Goal: Find specific page/section: Find specific page/section

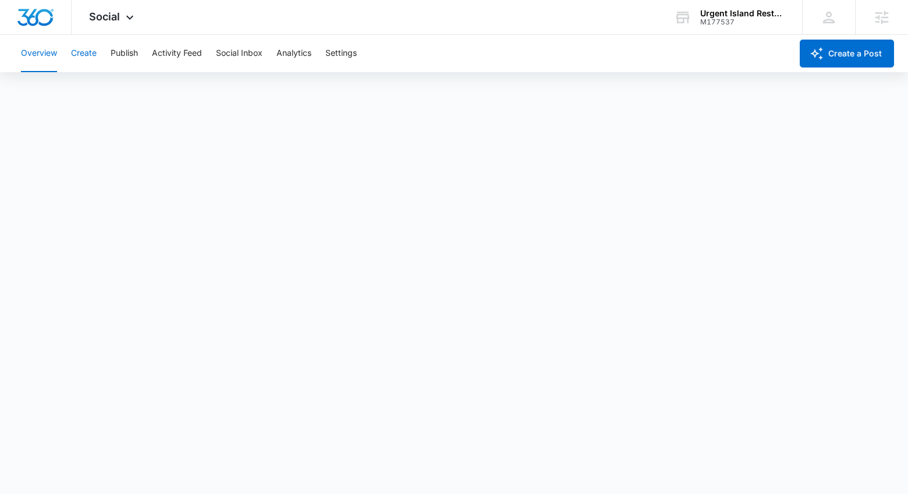
click at [91, 52] on button "Create" at bounding box center [84, 53] width 26 height 37
click at [353, 57] on button "Settings" at bounding box center [340, 53] width 31 height 37
click at [122, 15] on div "Social Apps Reputation Websites Forms CRM Email Social Content Ads Intelligence…" at bounding box center [113, 17] width 83 height 34
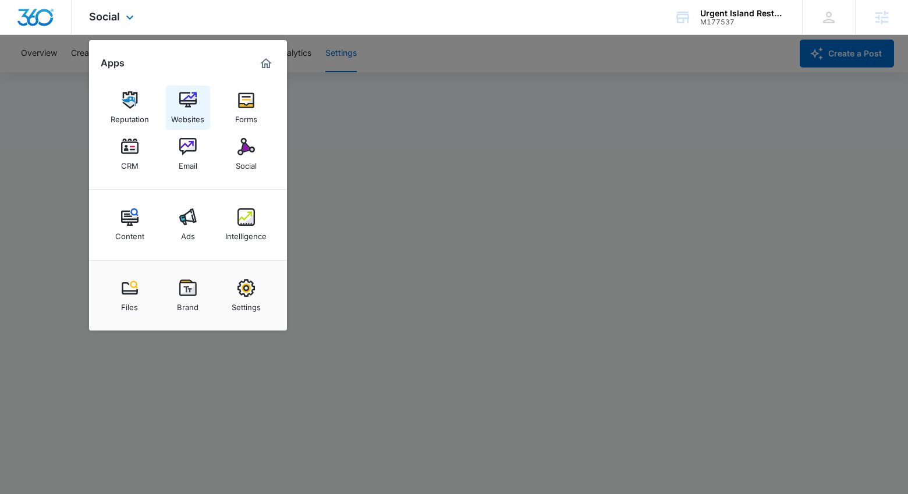
click at [183, 88] on link "Websites" at bounding box center [188, 108] width 44 height 44
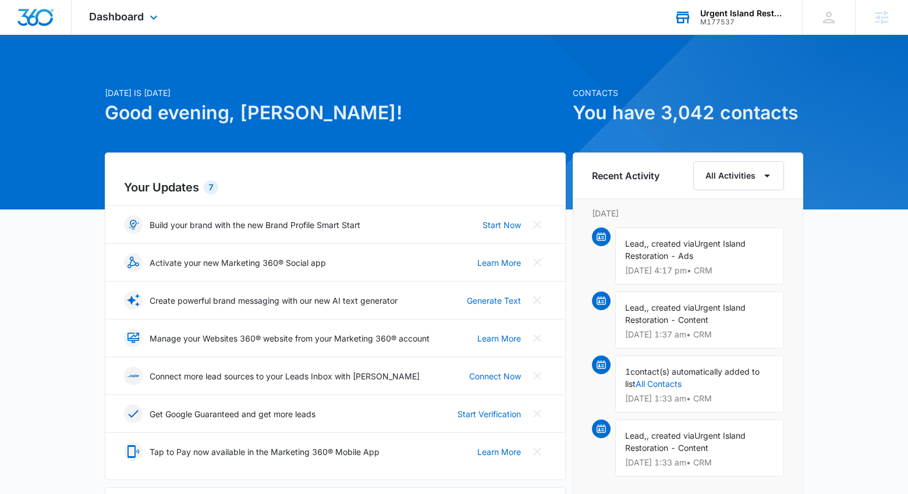
click at [721, 20] on div "M177537" at bounding box center [742, 22] width 85 height 8
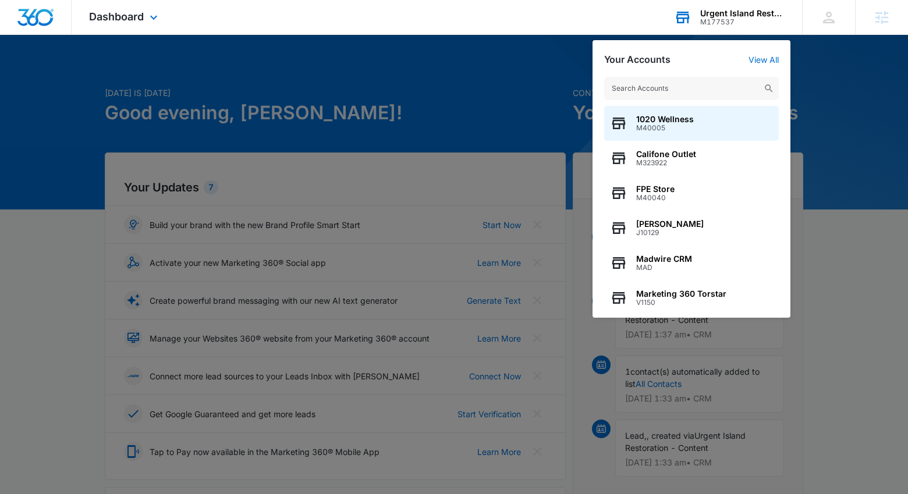
click at [685, 90] on input "text" at bounding box center [691, 88] width 175 height 23
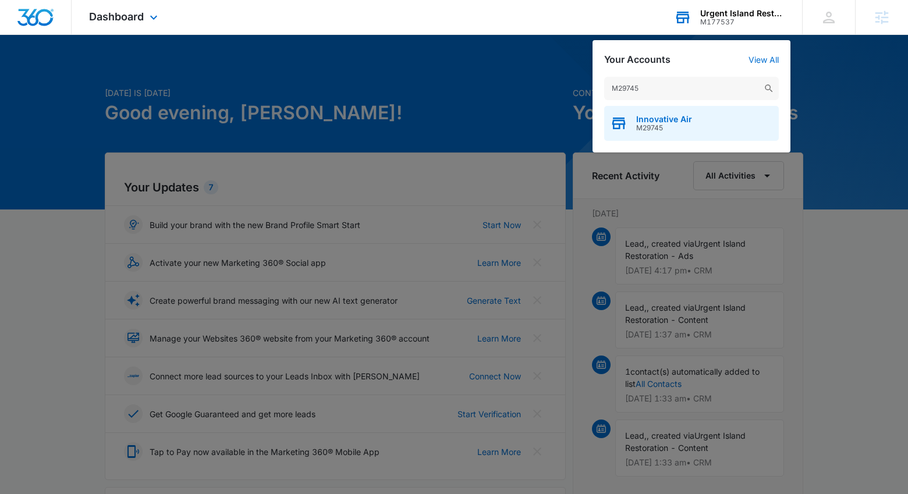
type input "M29745"
click at [691, 120] on div "Innovative Air M29745" at bounding box center [691, 123] width 175 height 35
